Goal: Transaction & Acquisition: Purchase product/service

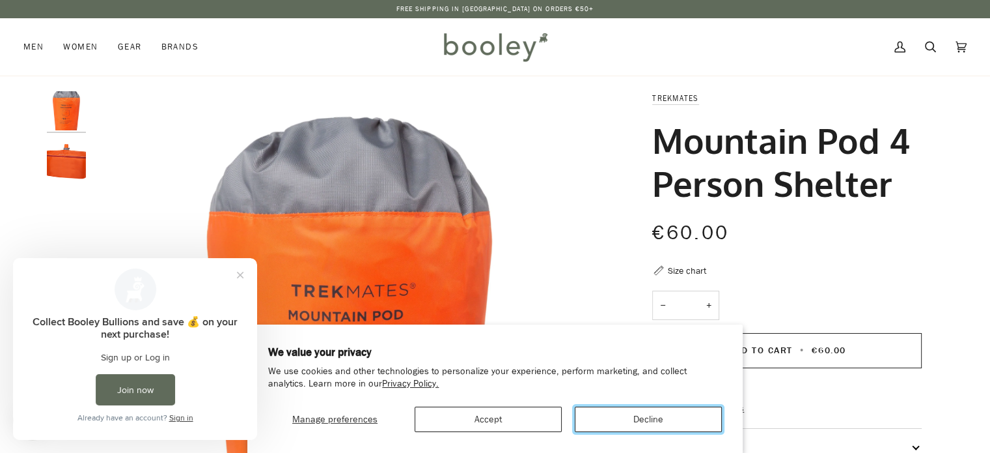
click at [626, 417] on button "Decline" at bounding box center [648, 418] width 147 height 25
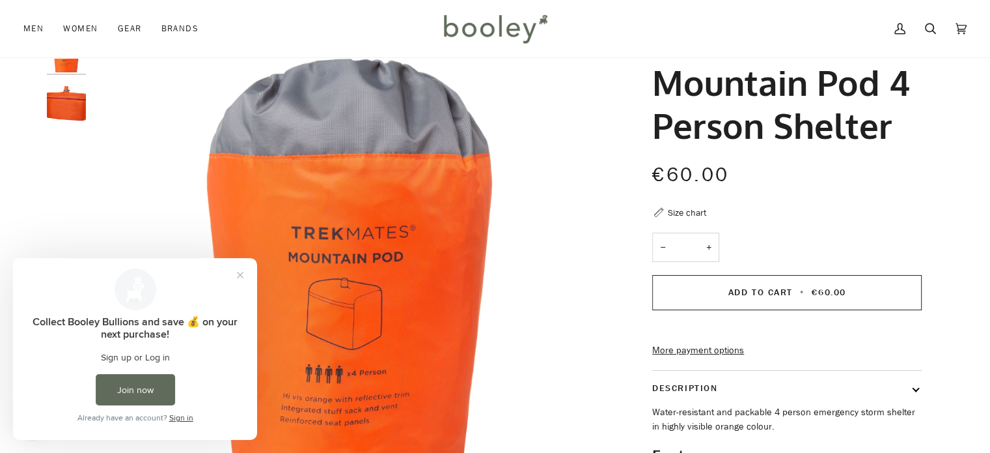
scroll to position [55, 0]
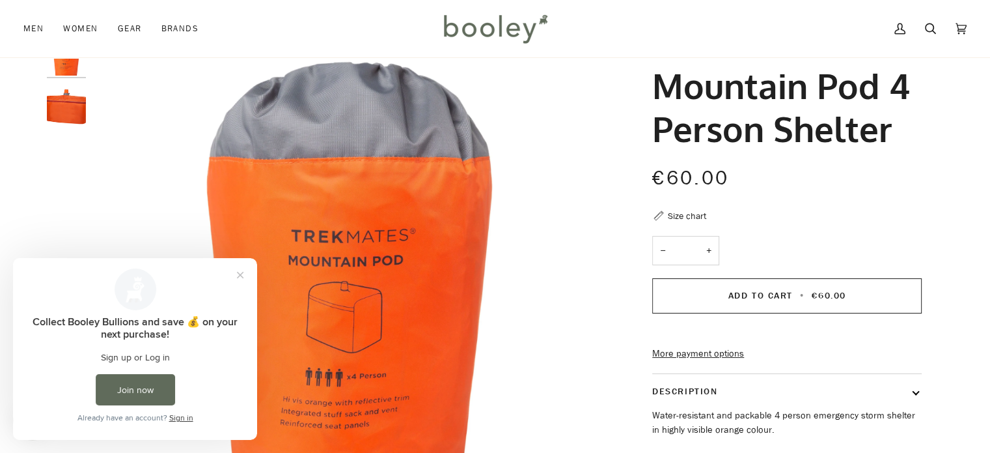
click at [76, 105] on img "Trekmates Mountain Pod 4 Person Shelter - Booley Galway" at bounding box center [66, 106] width 39 height 39
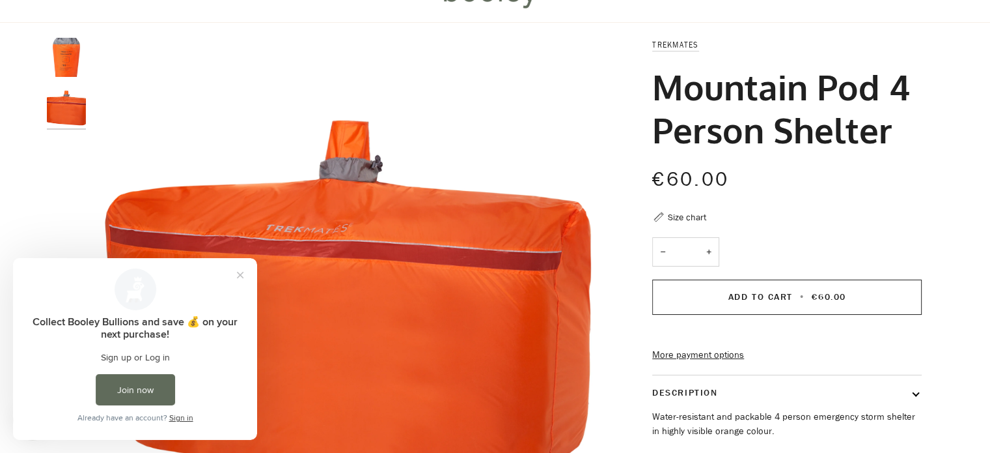
scroll to position [0, 0]
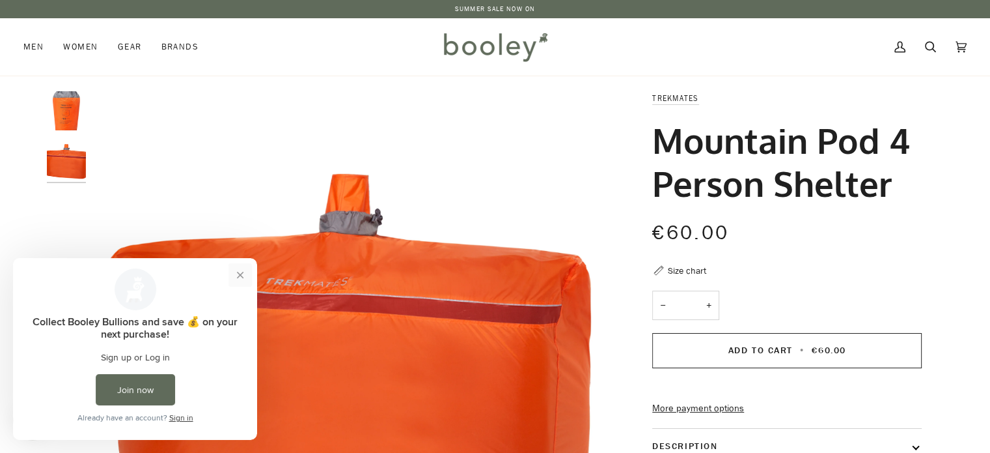
click at [239, 276] on button "Close prompt" at bounding box center [240, 274] width 23 height 23
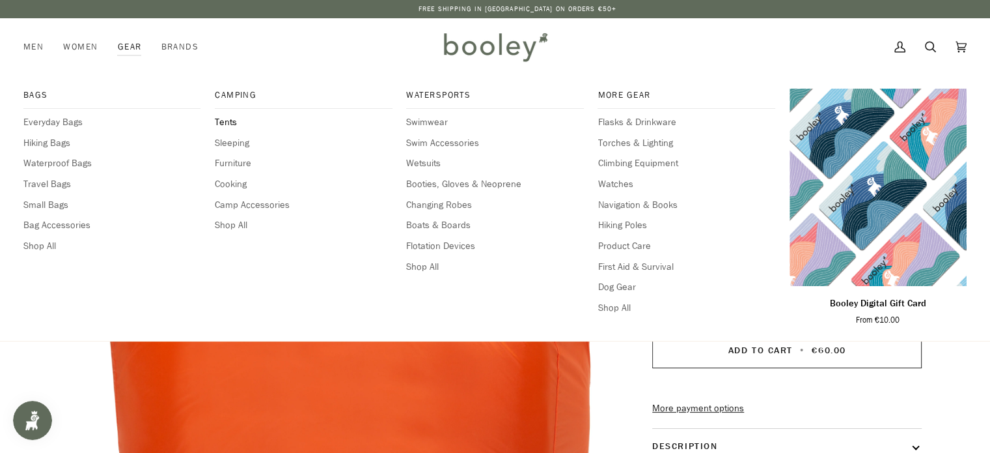
click at [229, 120] on span "Tents" at bounding box center [303, 122] width 177 height 14
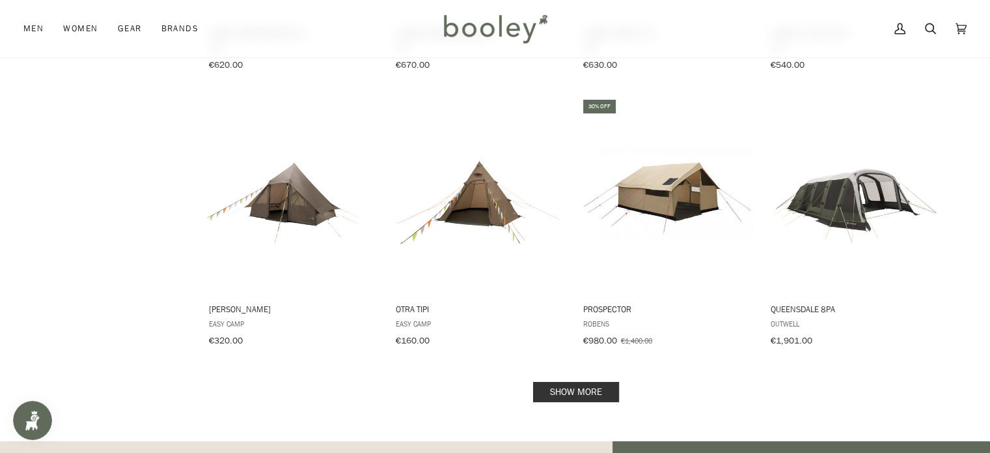
scroll to position [1243, 0]
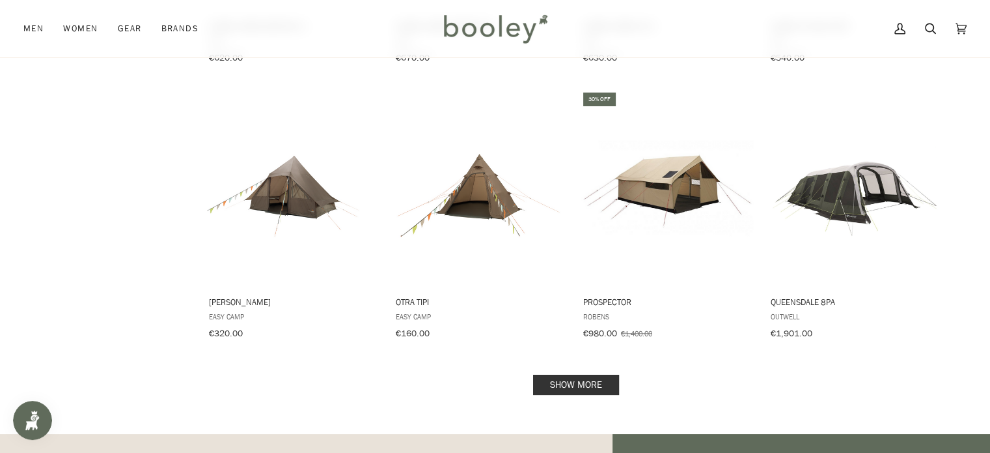
click at [568, 376] on link "Show more" at bounding box center [576, 384] width 86 height 20
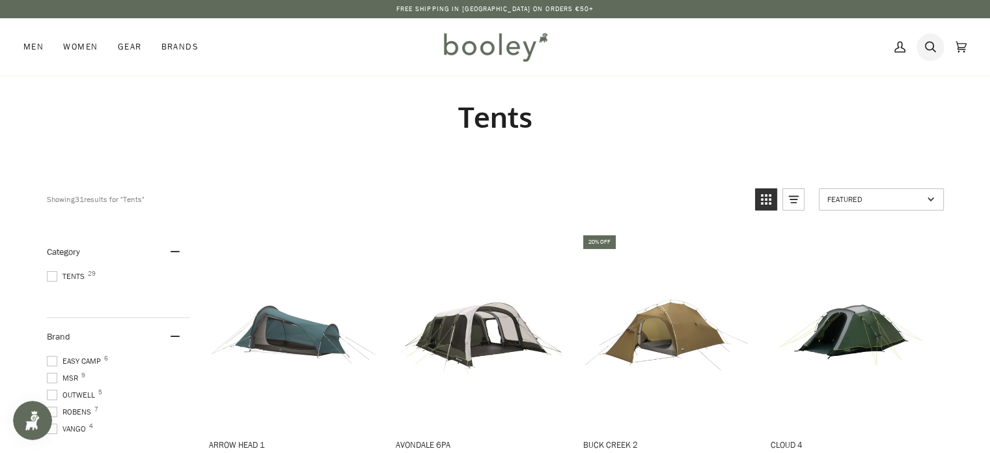
click at [932, 45] on icon at bounding box center [930, 47] width 11 height 20
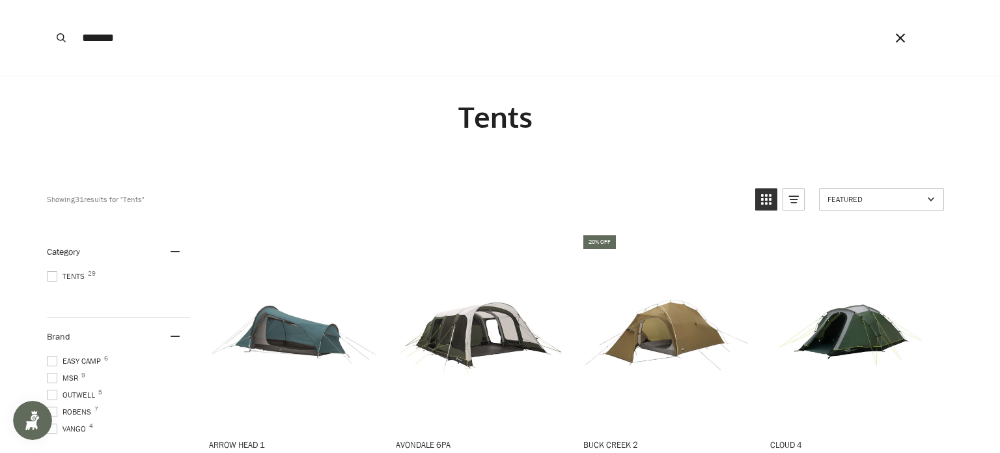
type input "*******"
click at [47, 0] on button "Search" at bounding box center [61, 38] width 29 height 76
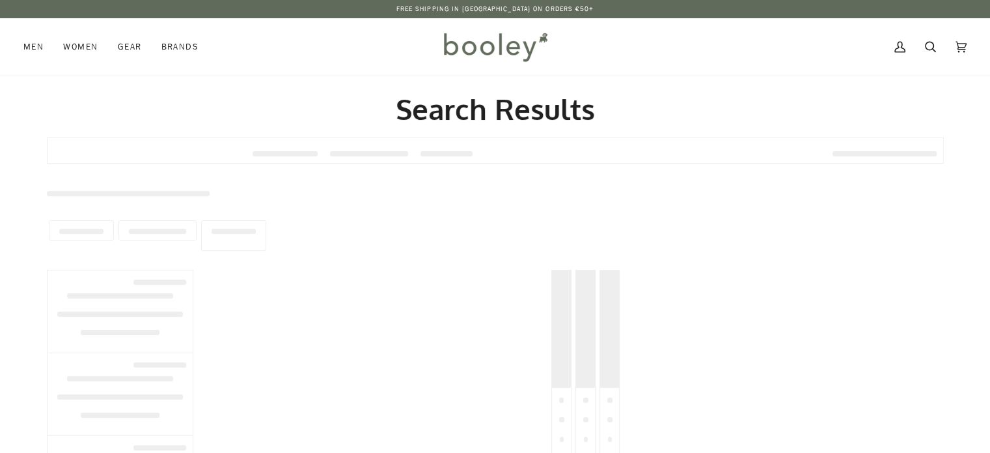
type input "*******"
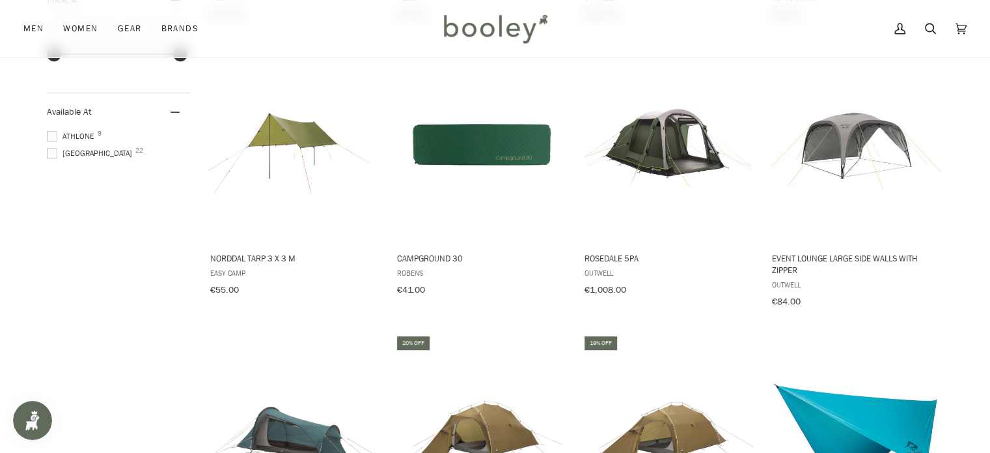
scroll to position [721, 0]
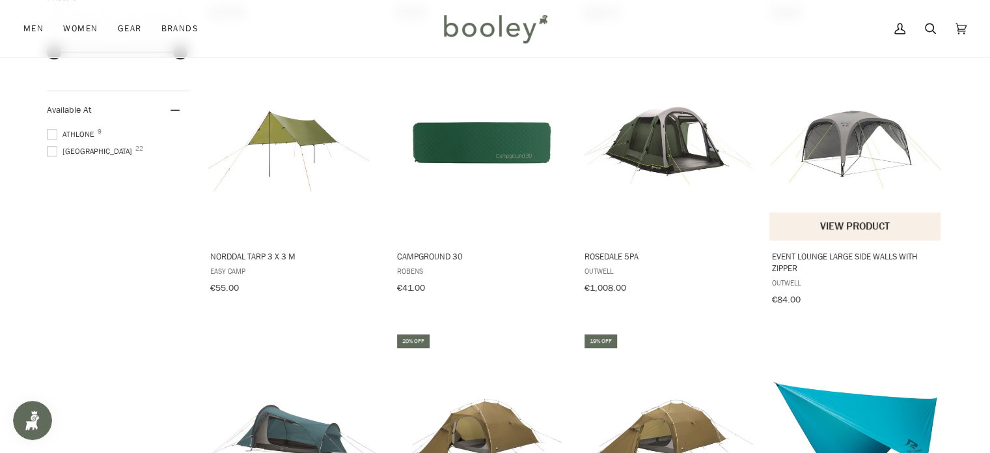
click at [851, 138] on img "Event Lounge Large Side Walls with Zipper" at bounding box center [856, 142] width 173 height 173
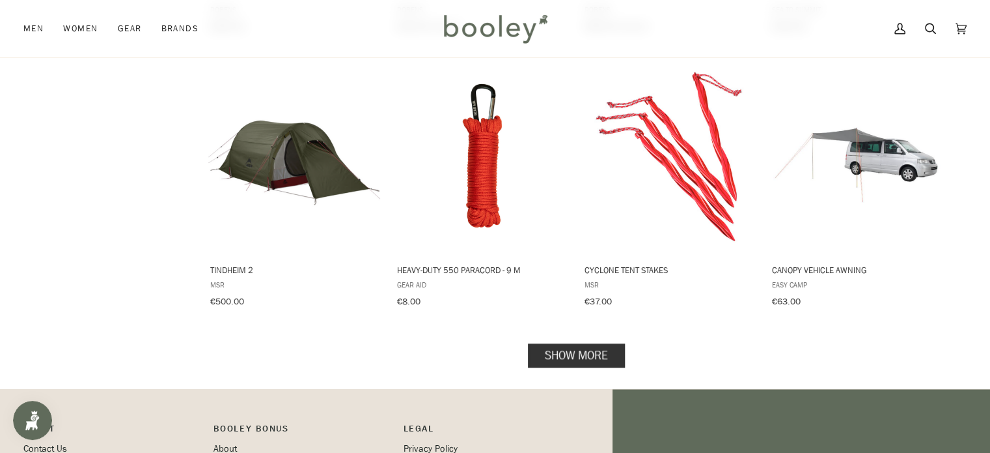
scroll to position [1294, 0]
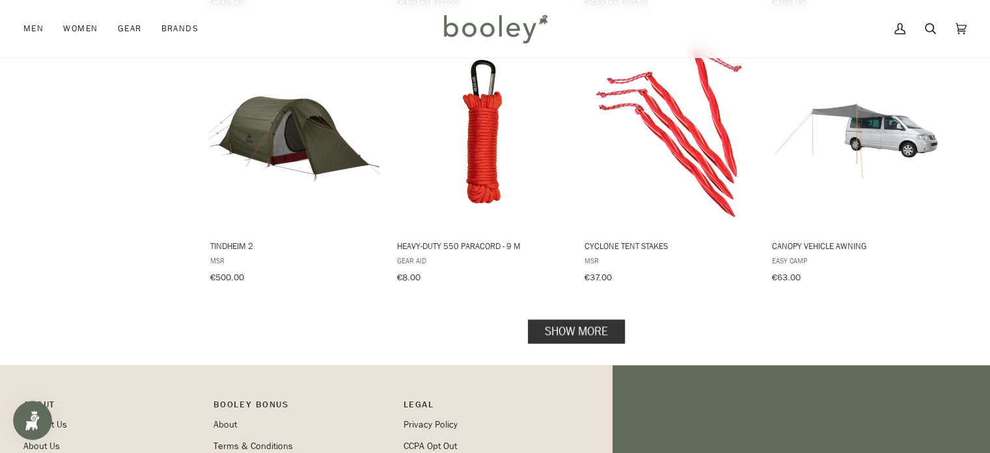
click at [568, 318] on link "Show more" at bounding box center [576, 330] width 97 height 24
